Goal: Information Seeking & Learning: Find specific fact

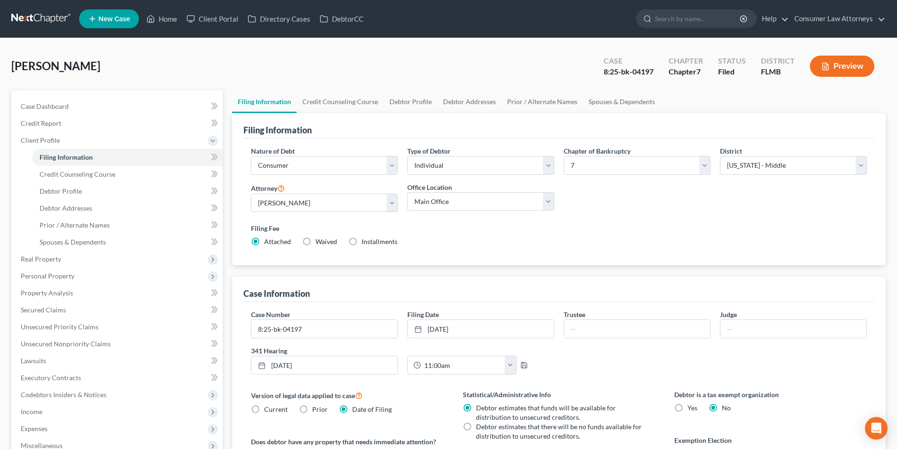
select select "1"
select select "0"
select select "15"
select select "0"
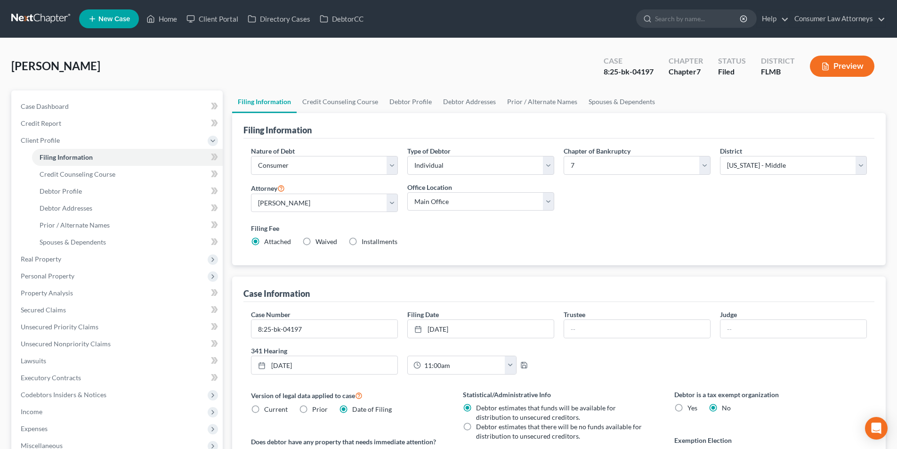
select select "9"
click at [149, 12] on link "Home" at bounding box center [162, 18] width 40 height 17
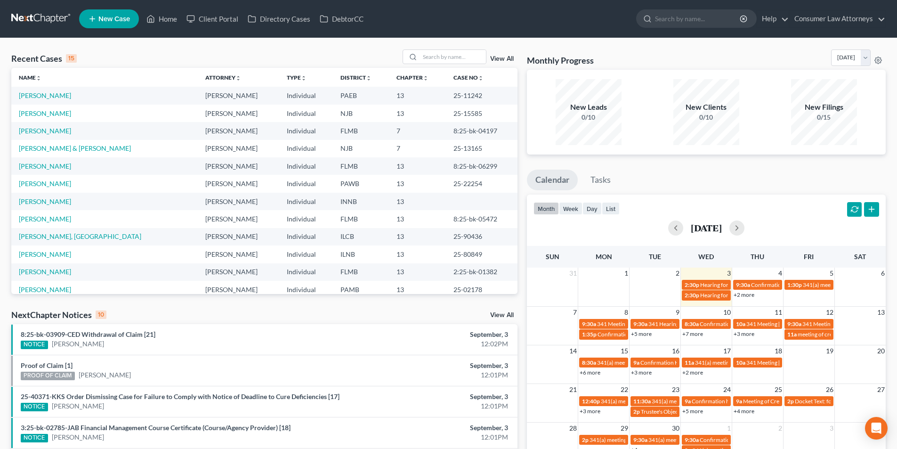
click at [750, 296] on link "+2 more" at bounding box center [744, 294] width 21 height 7
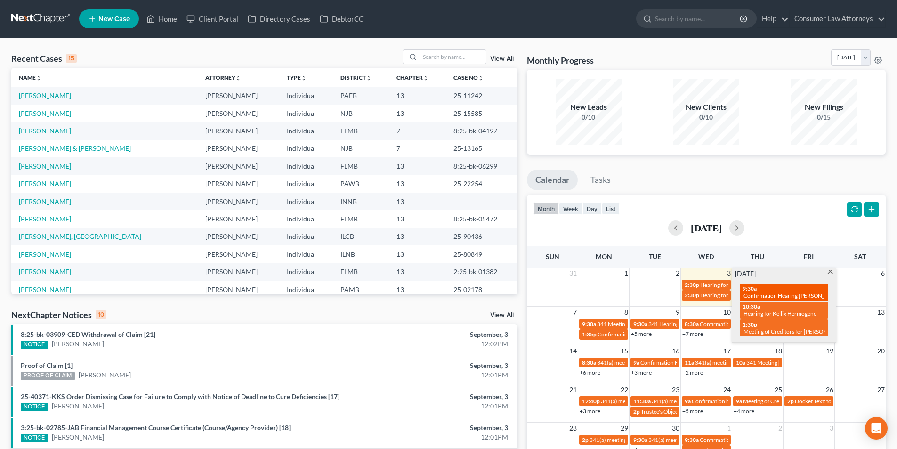
click at [790, 292] on span "Confirmation Hearing [PERSON_NAME]" at bounding box center [793, 295] width 99 height 7
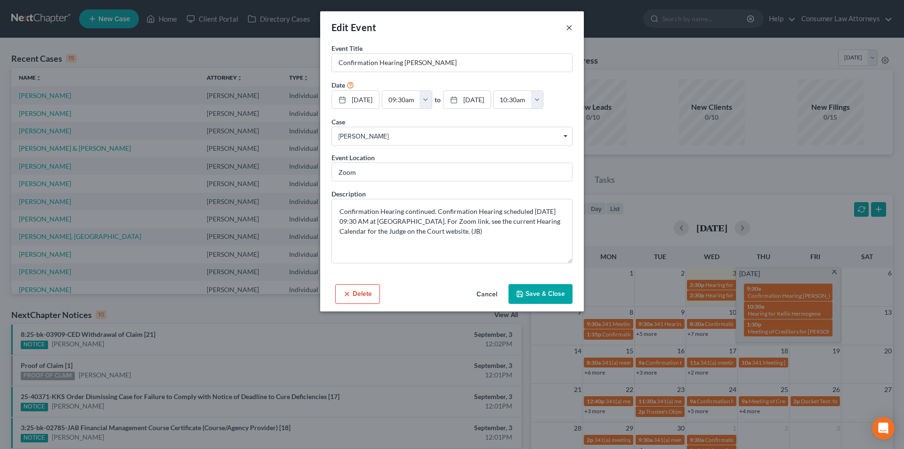
click at [569, 25] on button "×" at bounding box center [569, 27] width 7 height 11
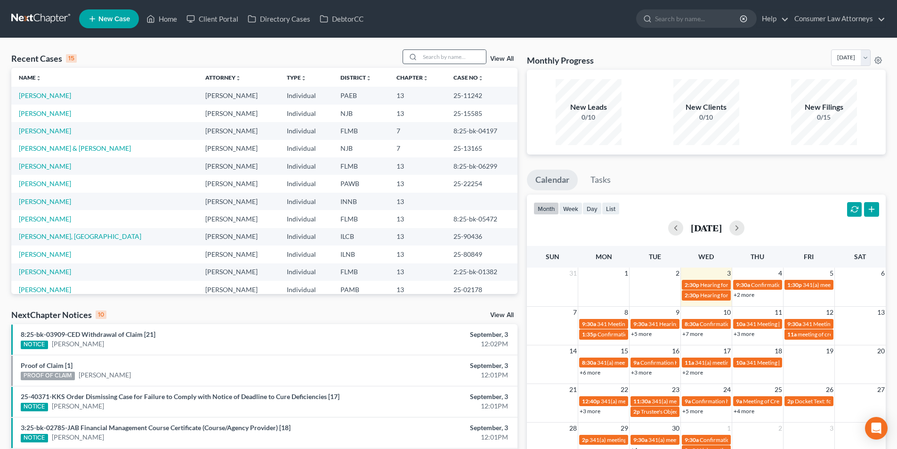
click at [419, 55] on div at bounding box center [411, 57] width 17 height 14
click at [432, 57] on input "search" at bounding box center [453, 57] width 66 height 14
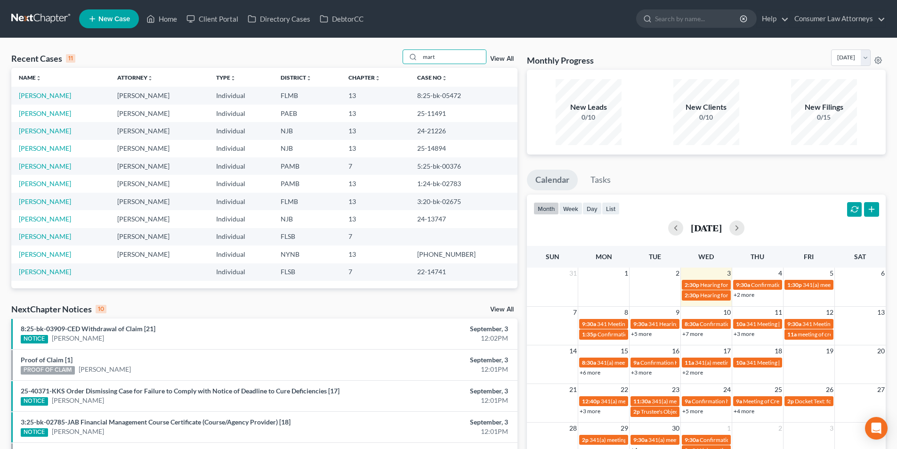
click at [742, 295] on link "+2 more" at bounding box center [744, 294] width 21 height 7
drag, startPoint x: 436, startPoint y: 57, endPoint x: 407, endPoint y: 56, distance: 29.2
click at [409, 57] on div "mart" at bounding box center [445, 56] width 84 height 15
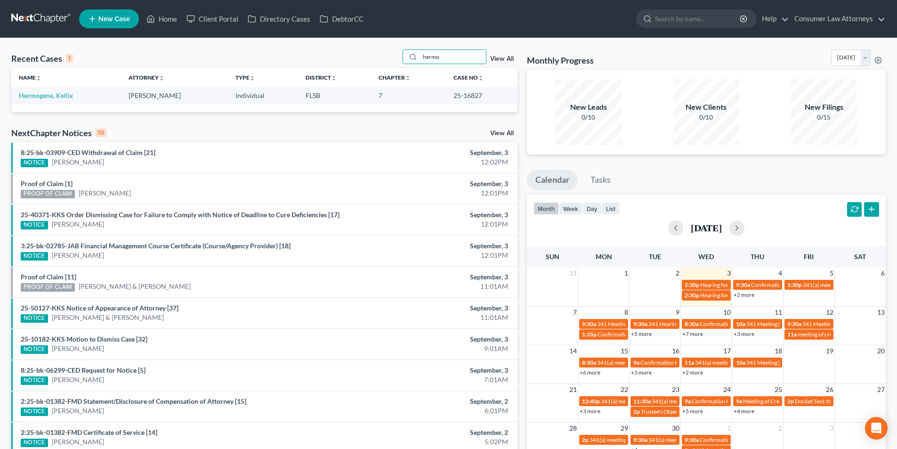
type input "hermo"
drag, startPoint x: 473, startPoint y: 96, endPoint x: 450, endPoint y: 95, distance: 22.6
click at [450, 95] on td "25-16827" at bounding box center [482, 95] width 72 height 17
copy td "25-16827"
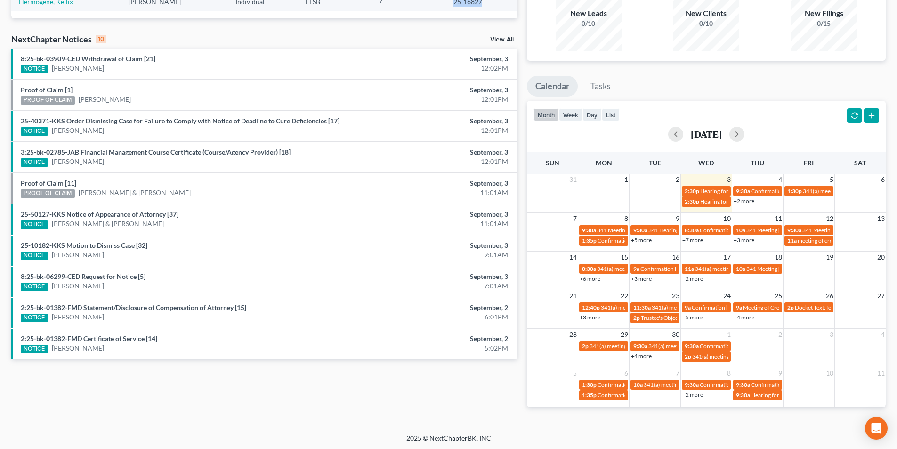
scroll to position [94, 0]
click at [750, 202] on link "+2 more" at bounding box center [744, 200] width 21 height 7
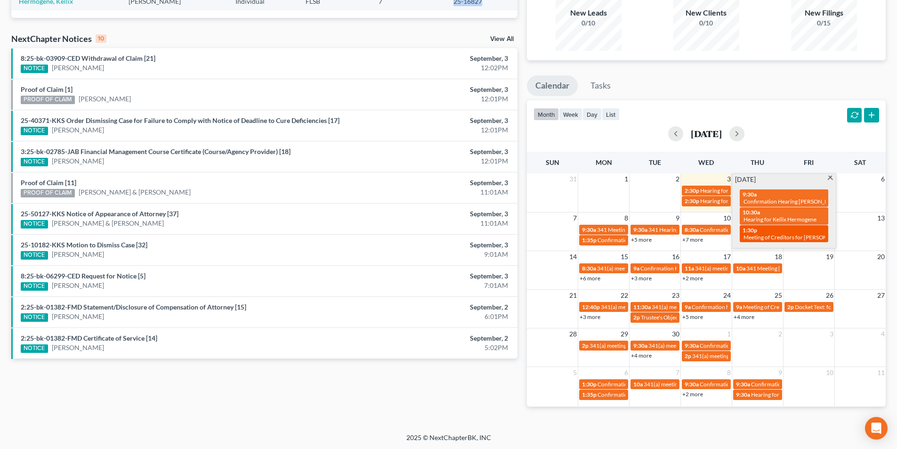
click at [786, 235] on span "Meeting of Creditors for [PERSON_NAME]" at bounding box center [796, 237] width 105 height 7
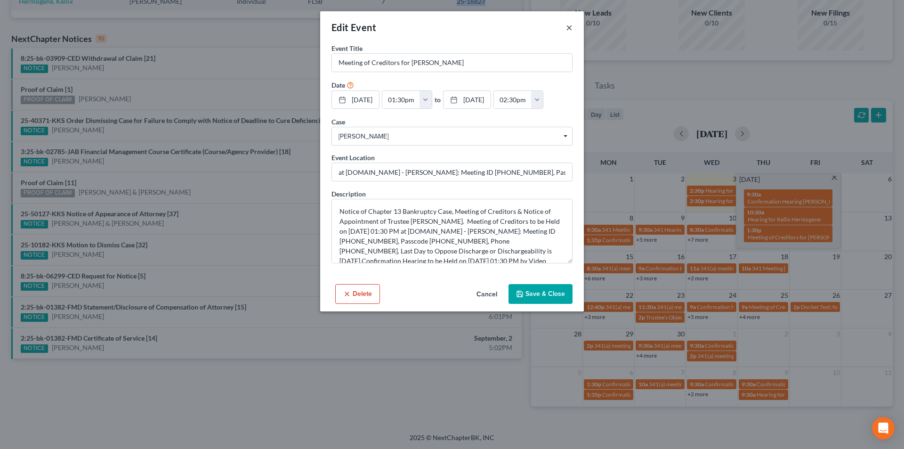
click at [567, 28] on button "×" at bounding box center [569, 27] width 7 height 11
